Goal: Ask a question

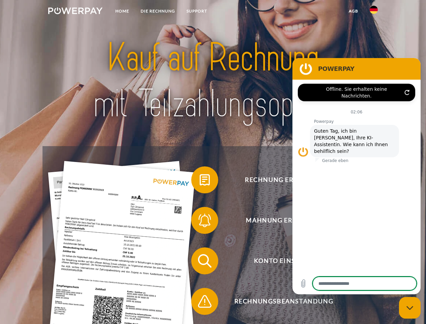
click at [75, 12] on img at bounding box center [75, 10] width 54 height 7
click at [374, 12] on img at bounding box center [374, 10] width 8 height 8
click at [353, 11] on link "agb" at bounding box center [353, 11] width 21 height 12
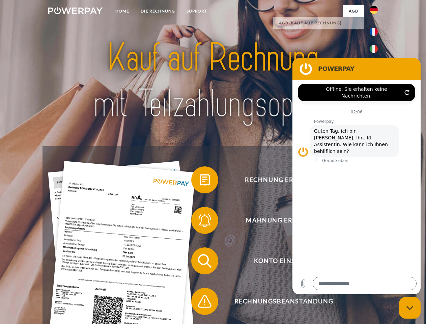
click at [200, 181] on span at bounding box center [195, 180] width 34 height 34
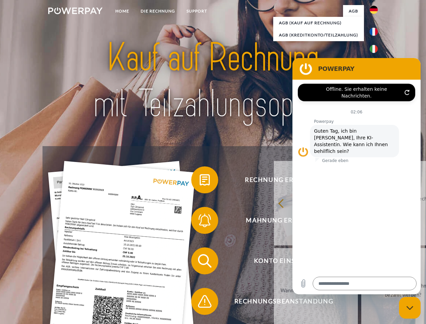
click at [267, 222] on div "zurück Warum habe ich eine Rechnung erhalten? Was habe ich noch offen, ist mein…" at bounding box center [403, 247] width 273 height 174
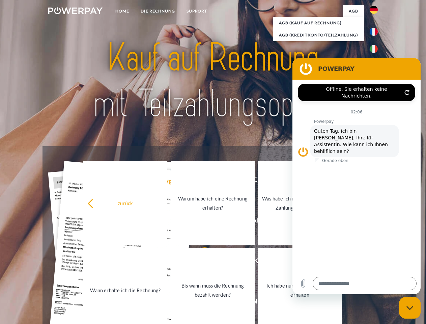
click at [200, 262] on link "Bis wann muss die Rechnung bezahlt werden?" at bounding box center [213, 290] width 84 height 84
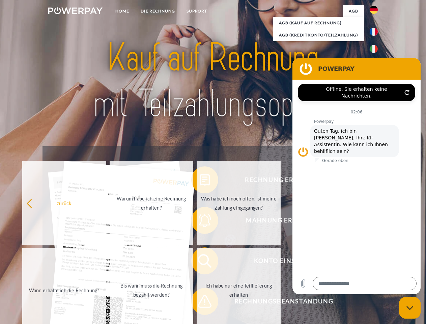
click at [200, 303] on span at bounding box center [195, 302] width 34 height 34
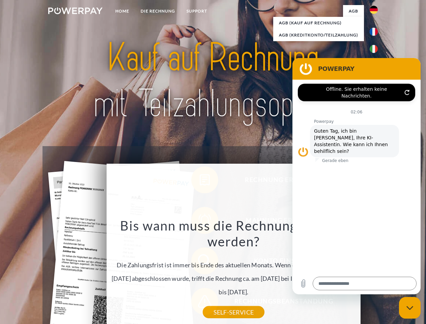
click at [410, 308] on icon "Messaging-Fenster schließen" at bounding box center [410, 308] width 7 height 4
type textarea "*"
